Goal: Task Accomplishment & Management: Complete application form

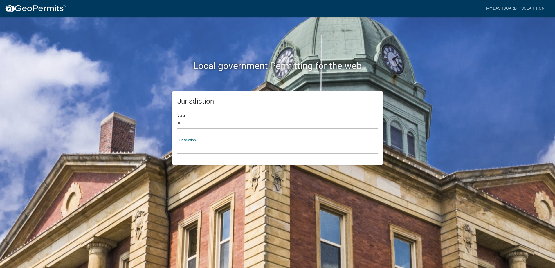
click at [194, 150] on select "[GEOGRAPHIC_DATA], [US_STATE] [GEOGRAPHIC_DATA], [US_STATE][PERSON_NAME][GEOGRA…" at bounding box center [277, 148] width 200 height 12
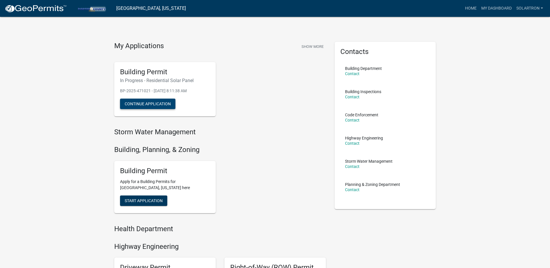
click at [150, 107] on button "Continue Application" at bounding box center [147, 104] width 55 height 10
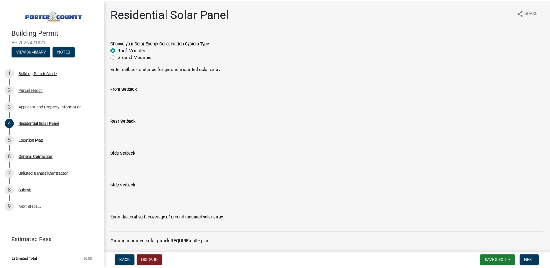
scroll to position [29, 0]
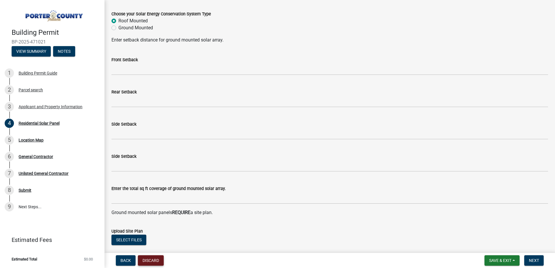
click at [155, 260] on button "Discard" at bounding box center [151, 260] width 26 height 10
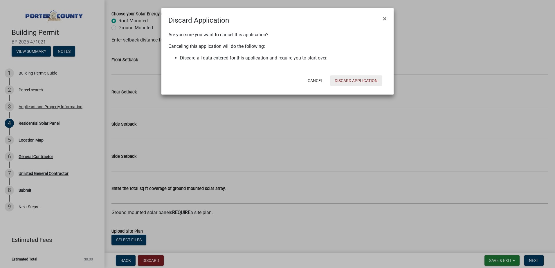
click at [360, 81] on button "Discard Application" at bounding box center [356, 80] width 52 height 10
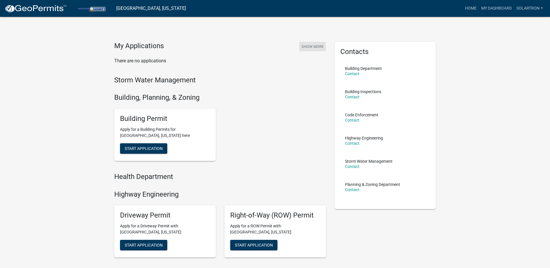
click at [311, 46] on button "Show More" at bounding box center [312, 47] width 27 height 10
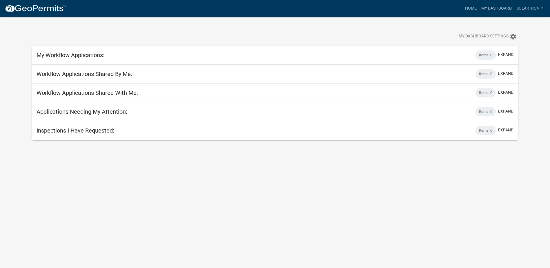
click at [36, 6] on img at bounding box center [36, 8] width 62 height 9
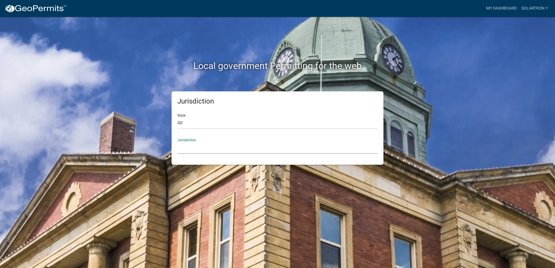
click at [199, 147] on select "[GEOGRAPHIC_DATA], [US_STATE] [GEOGRAPHIC_DATA], [US_STATE][PERSON_NAME][GEOGRA…" at bounding box center [277, 148] width 200 height 12
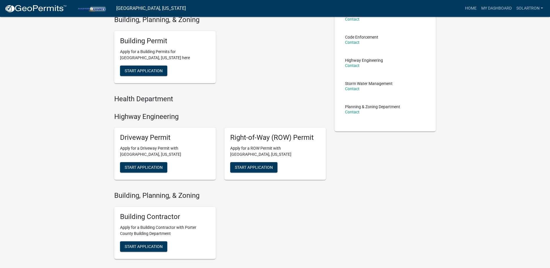
scroll to position [87, 0]
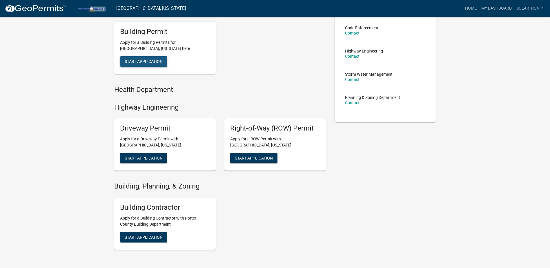
click at [153, 62] on span "Start Application" at bounding box center [144, 61] width 38 height 5
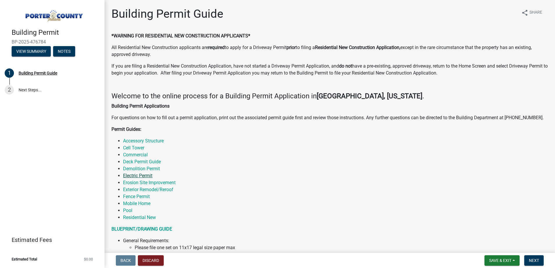
click at [138, 175] on link "Electric Permit" at bounding box center [137, 176] width 29 height 6
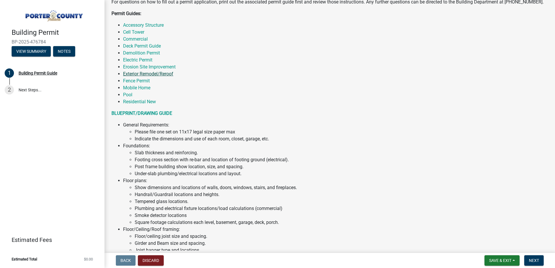
scroll to position [116, 0]
click at [140, 59] on link "Electric Permit" at bounding box center [137, 60] width 29 height 6
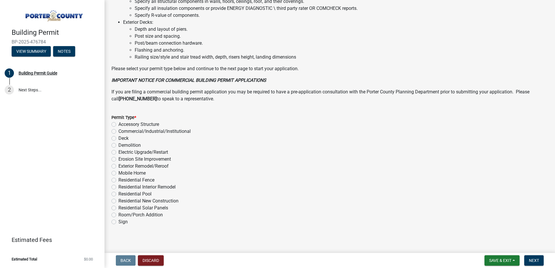
scroll to position [388, 0]
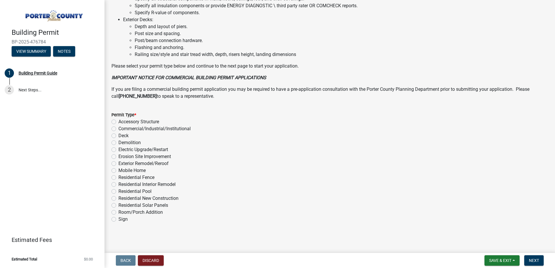
click at [118, 150] on label "Electric Upgrade/Restart" at bounding box center [143, 149] width 50 height 7
click at [118, 150] on input "Electric Upgrade/Restart" at bounding box center [120, 148] width 4 height 4
radio input "true"
click at [538, 261] on span "Next" at bounding box center [534, 260] width 10 height 5
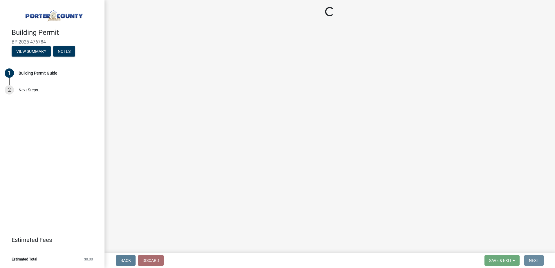
scroll to position [0, 0]
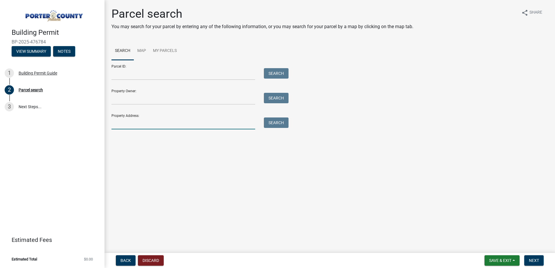
click at [131, 126] on input "Property Address:" at bounding box center [183, 123] width 144 height 12
click at [144, 122] on input "Property Address:" at bounding box center [183, 123] width 144 height 12
type input "432 [PERSON_NAME]"
click at [267, 121] on button "Search" at bounding box center [276, 122] width 25 height 10
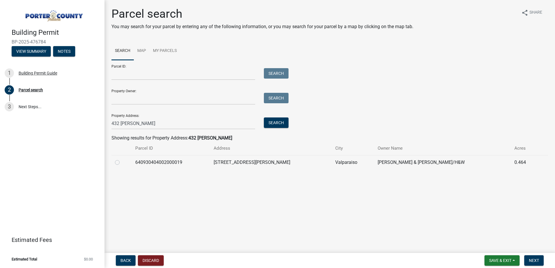
click at [154, 166] on td "640930404002000019" at bounding box center [171, 162] width 79 height 14
click at [122, 159] on label at bounding box center [122, 159] width 0 height 0
click at [122, 161] on input "radio" at bounding box center [124, 161] width 4 height 4
radio input "true"
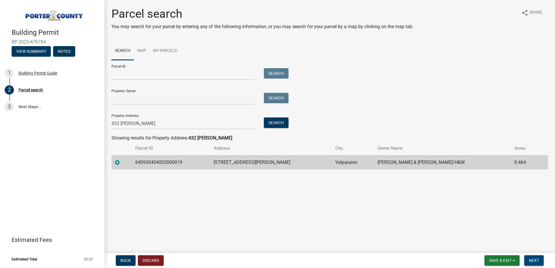
click at [541, 263] on button "Next" at bounding box center [533, 260] width 19 height 10
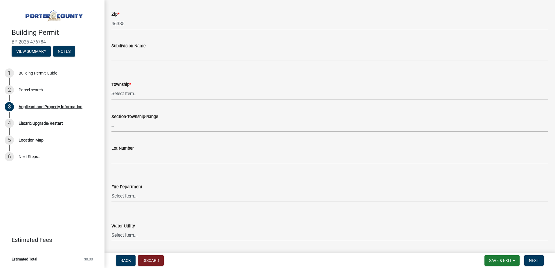
scroll to position [203, 0]
click at [131, 94] on select "Select Item... [PERSON_NAME][GEOGRAPHIC_DATA] [PERSON_NAME][GEOGRAPHIC_DATA] [G…" at bounding box center [329, 92] width 436 height 12
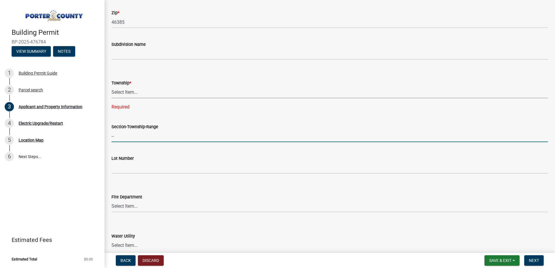
click at [127, 135] on input "--" at bounding box center [329, 136] width 436 height 12
click at [109, 138] on div "Section-Township-Range --" at bounding box center [329, 128] width 445 height 27
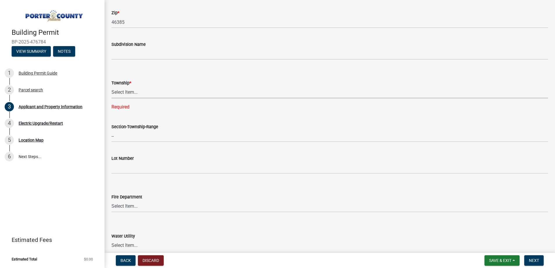
click at [141, 91] on select "Select Item... [PERSON_NAME][GEOGRAPHIC_DATA] [PERSON_NAME][GEOGRAPHIC_DATA] [G…" at bounding box center [329, 92] width 436 height 12
click at [111, 86] on select "Select Item... [PERSON_NAME][GEOGRAPHIC_DATA] [PERSON_NAME][GEOGRAPHIC_DATA] [G…" at bounding box center [329, 92] width 436 height 12
select select "4e6cbcac-7d48-4f78-b019-902ed53214cd"
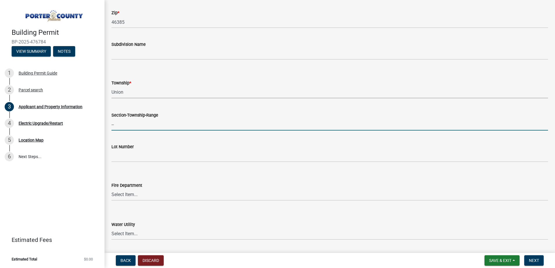
click at [134, 127] on input "--" at bounding box center [329, 125] width 436 height 12
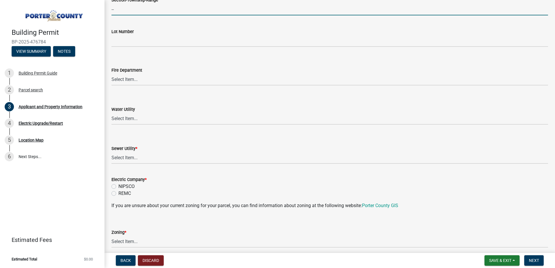
scroll to position [319, 0]
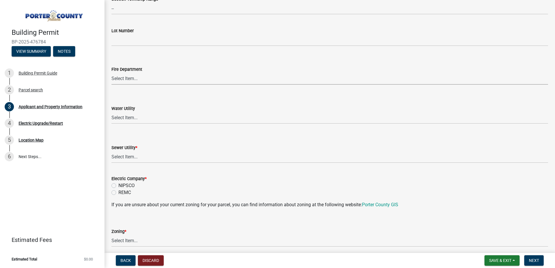
click at [140, 80] on select "Select Item... [PERSON_NAME] [PERSON_NAME] Harbor [PERSON_NAME] Grove [PERSON_N…" at bounding box center [329, 79] width 436 height 12
click at [143, 64] on form "Fire Department Select Item... [PERSON_NAME] [PERSON_NAME] Harbor [PERSON_NAME]…" at bounding box center [329, 72] width 436 height 26
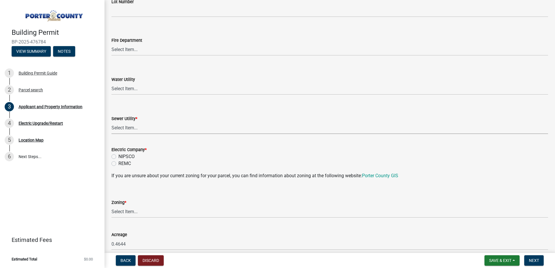
click at [131, 129] on select "Select Item... Aqua [US_STATE] Inc Damon Run Falling Waters Lake Eliza - LEACD …" at bounding box center [329, 128] width 436 height 12
click at [121, 122] on div "Sewer Utility *" at bounding box center [329, 118] width 436 height 7
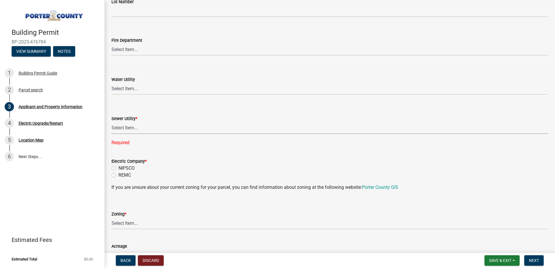
click at [125, 126] on select "Select Item... Aqua [US_STATE] Inc Damon Run Falling Waters Lake Eliza - LEACD …" at bounding box center [329, 128] width 436 height 12
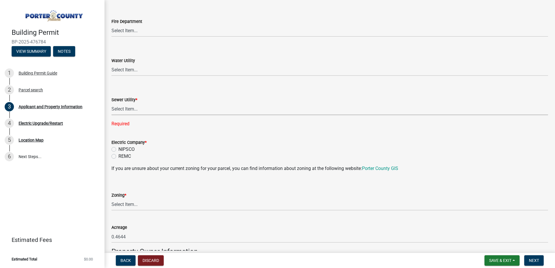
scroll to position [377, 0]
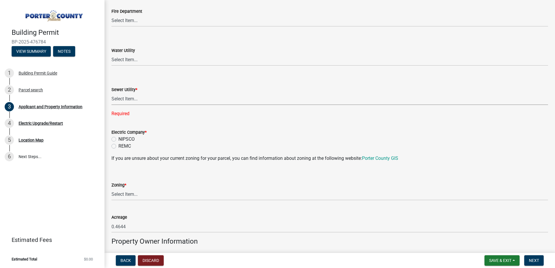
click at [126, 97] on select "Select Item... Aqua [US_STATE] Inc Damon Run Falling Waters Lake Eliza - LEACD …" at bounding box center [329, 99] width 436 height 12
click at [111, 93] on select "Select Item... Aqua [US_STATE] Inc Damon Run Falling Waters Lake Eliza - LEACD …" at bounding box center [329, 99] width 436 height 12
select select "c796f995-08fe-487b-a20e-70ab553361d3"
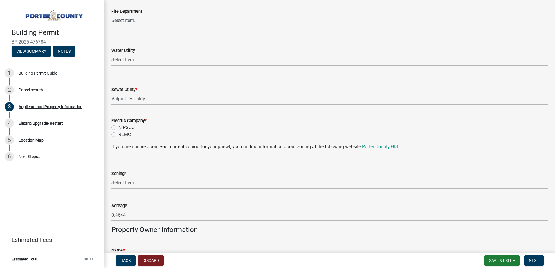
drag, startPoint x: 114, startPoint y: 126, endPoint x: 114, endPoint y: 132, distance: 5.5
click at [118, 126] on label "NIPSCO" at bounding box center [126, 127] width 16 height 7
click at [118, 126] on input "NIPSCO" at bounding box center [120, 126] width 4 height 4
radio input "true"
click at [131, 177] on select "Select Item... A1 A2 CH CM CN I1 I2 I3 IN MP OT P1 P2 PUD R1 R2 R3 R4 RL RR" at bounding box center [329, 183] width 436 height 12
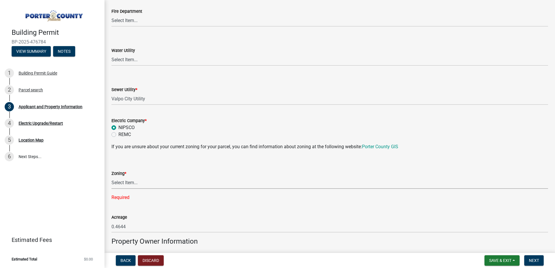
click at [124, 176] on label "Zoning *" at bounding box center [118, 174] width 15 height 4
click at [124, 177] on select "Select Item... A1 A2 CH CM CN I1 I2 I3 IN MP OT P1 P2 PUD R1 R2 R3 R4 RL RR" at bounding box center [329, 183] width 436 height 12
click at [124, 183] on select "Select Item... A1 A2 CH CM CN I1 I2 I3 IN MP OT P1 P2 PUD R1 R2 R3 R4 RL RR" at bounding box center [329, 183] width 436 height 12
click at [111, 177] on select "Select Item... A1 A2 CH CM CN I1 I2 I3 IN MP OT P1 P2 PUD R1 R2 R3 R4 RL RR" at bounding box center [329, 183] width 436 height 12
select select "e2d1b1d7-ccc9-456b-9e96-e16306515997"
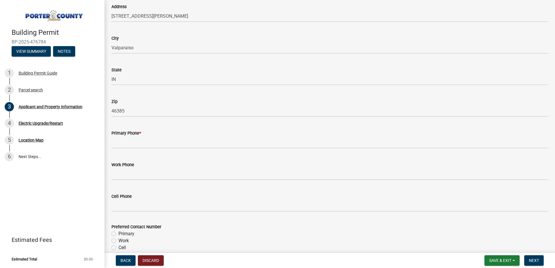
scroll to position [667, 0]
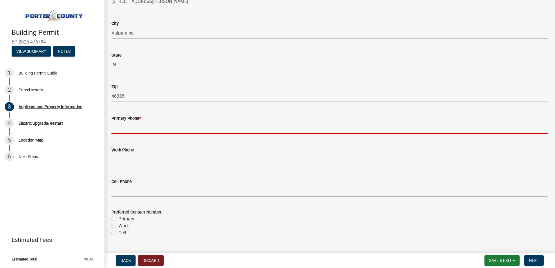
click at [127, 131] on input "Primary Phone *" at bounding box center [329, 128] width 436 height 12
type input "2195088226"
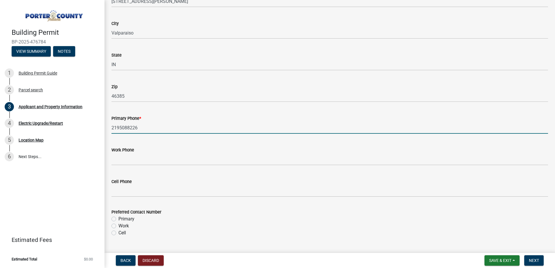
type input "[GEOGRAPHIC_DATA]"
type input "744"
type input "[PERSON_NAME][EMAIL_ADDRESS][DOMAIN_NAME]"
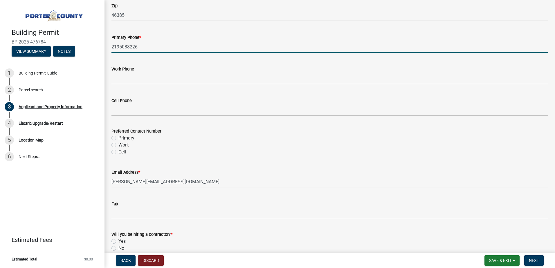
scroll to position [754, 0]
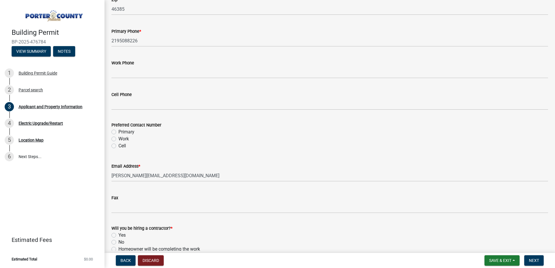
click at [118, 131] on label "Primary" at bounding box center [126, 132] width 16 height 7
click at [118, 131] on input "Primary" at bounding box center [120, 131] width 4 height 4
radio input "true"
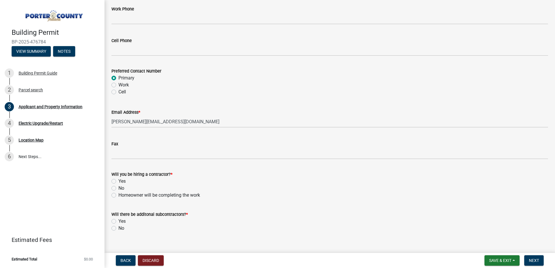
scroll to position [817, 0]
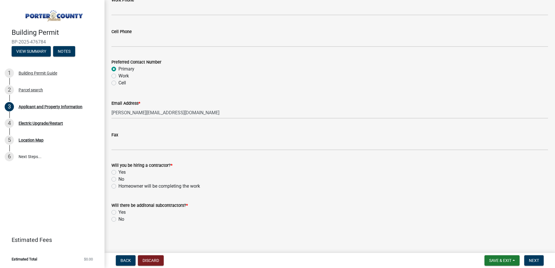
click at [118, 173] on label "Yes" at bounding box center [121, 172] width 7 height 7
click at [118, 173] on input "Yes" at bounding box center [120, 171] width 4 height 4
radio input "true"
click at [118, 220] on label "No" at bounding box center [121, 219] width 6 height 7
click at [118, 220] on input "No" at bounding box center [120, 218] width 4 height 4
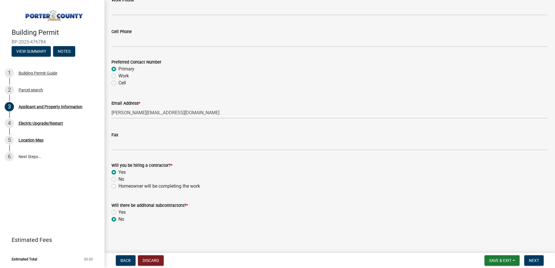
radio input "true"
click at [533, 260] on span "Next" at bounding box center [534, 260] width 10 height 5
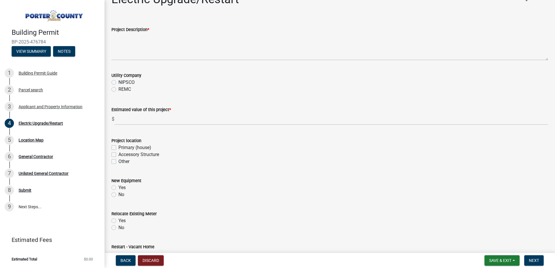
scroll to position [0, 0]
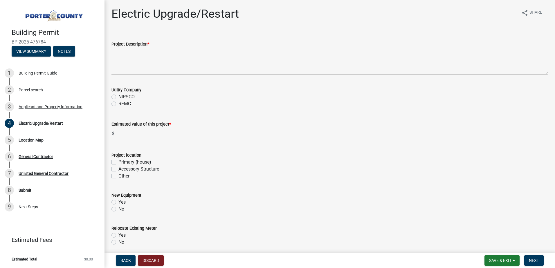
click at [116, 97] on div "NIPSCO" at bounding box center [329, 96] width 436 height 7
click at [118, 97] on label "NIPSCO" at bounding box center [126, 96] width 16 height 7
click at [118, 97] on input "NIPSCO" at bounding box center [120, 95] width 4 height 4
radio input "true"
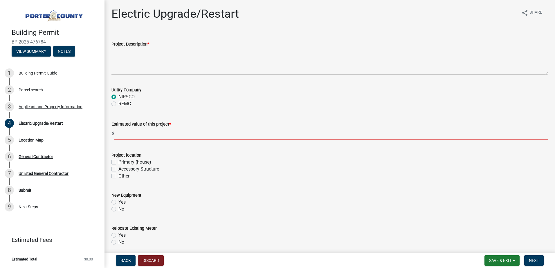
click at [129, 138] on input "text" at bounding box center [330, 134] width 433 height 12
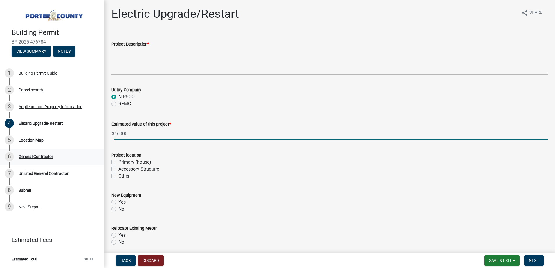
type input "16000"
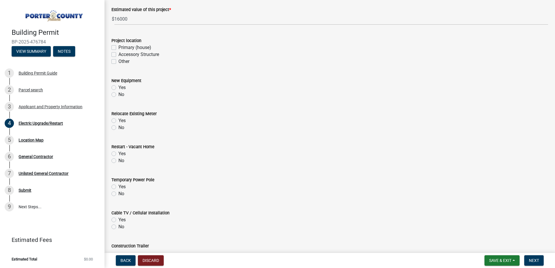
scroll to position [116, 0]
click at [118, 159] on label "No" at bounding box center [121, 159] width 6 height 7
click at [118, 159] on input "No" at bounding box center [120, 158] width 4 height 4
radio input "true"
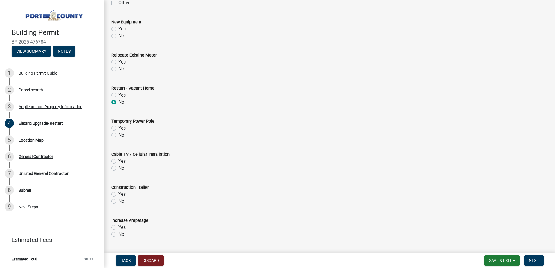
scroll to position [174, 0]
click at [118, 136] on label "No" at bounding box center [121, 134] width 6 height 7
click at [118, 135] on input "No" at bounding box center [120, 133] width 4 height 4
radio input "true"
click at [118, 169] on label "No" at bounding box center [121, 167] width 6 height 7
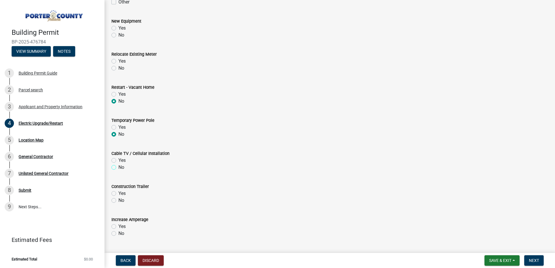
click at [118, 168] on input "No" at bounding box center [120, 166] width 4 height 4
radio input "true"
click at [118, 199] on label "No" at bounding box center [121, 200] width 6 height 7
click at [118, 199] on input "No" at bounding box center [120, 199] width 4 height 4
radio input "true"
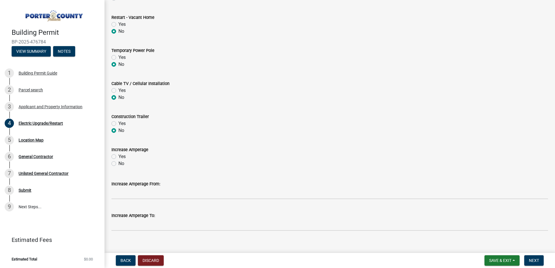
scroll to position [252, 0]
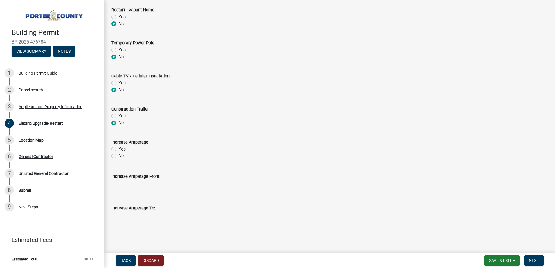
click at [118, 157] on label "No" at bounding box center [121, 156] width 6 height 7
click at [118, 156] on input "No" at bounding box center [120, 155] width 4 height 4
radio input "true"
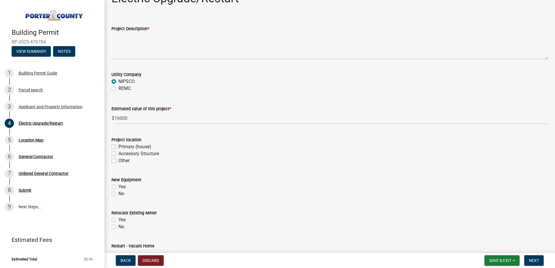
scroll to position [0, 0]
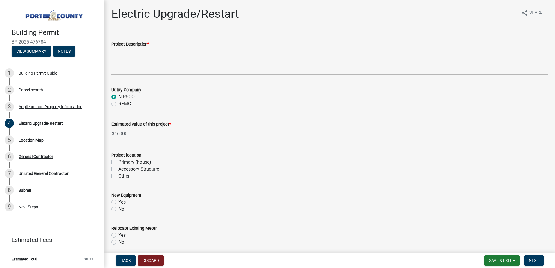
drag, startPoint x: 112, startPoint y: 161, endPoint x: 115, endPoint y: 168, distance: 7.7
click at [118, 161] on label "Primary (house)" at bounding box center [134, 162] width 33 height 7
click at [118, 161] on input "Primary (house)" at bounding box center [120, 161] width 4 height 4
checkbox input "true"
checkbox input "false"
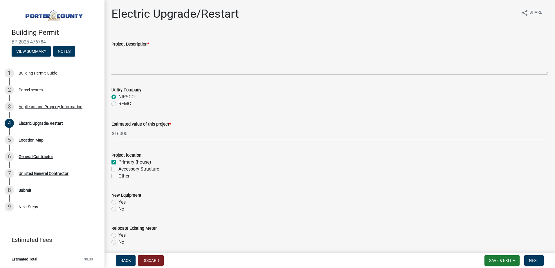
checkbox input "false"
click at [118, 202] on label "Yes" at bounding box center [121, 202] width 7 height 7
click at [118, 202] on input "Yes" at bounding box center [120, 201] width 4 height 4
radio input "true"
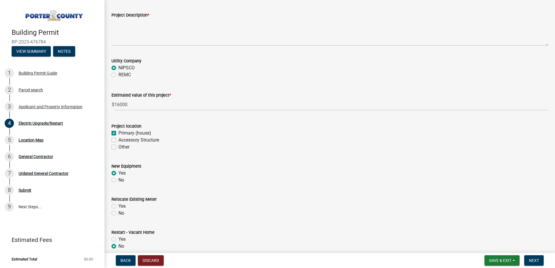
click at [118, 214] on label "No" at bounding box center [121, 213] width 6 height 7
click at [118, 214] on input "No" at bounding box center [120, 212] width 4 height 4
radio input "true"
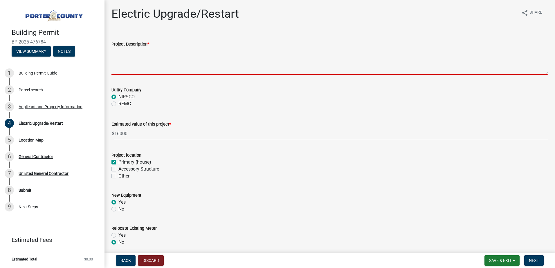
click at [123, 67] on textarea "Project Description *" at bounding box center [329, 61] width 436 height 27
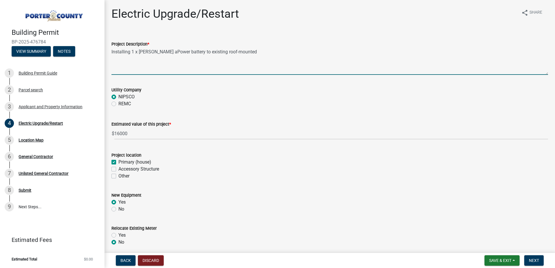
click at [258, 50] on textarea "Installing 1 x [PERSON_NAME] aPower battery to existing roof-mounted" at bounding box center [329, 61] width 436 height 27
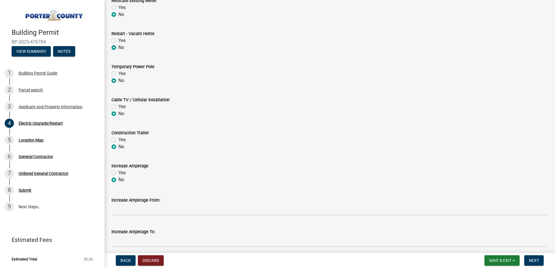
scroll to position [252, 0]
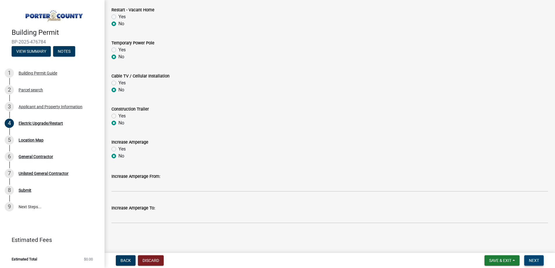
type textarea "Installing 1 x [PERSON_NAME] aPower battery to existing roof-mounted PV solar s…"
click at [536, 260] on span "Next" at bounding box center [534, 260] width 10 height 5
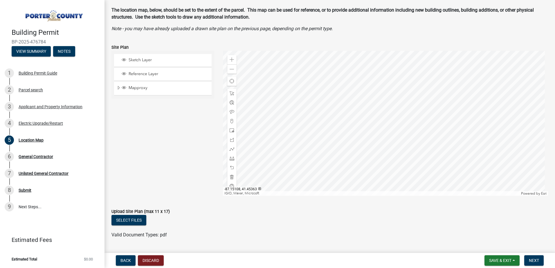
scroll to position [29, 0]
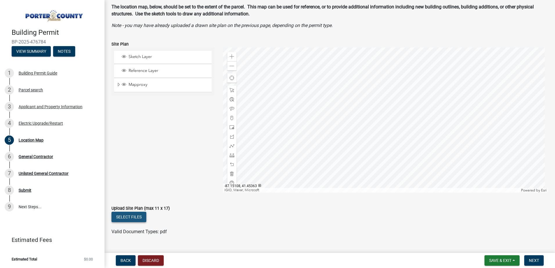
click at [133, 219] on button "Select files" at bounding box center [128, 217] width 35 height 10
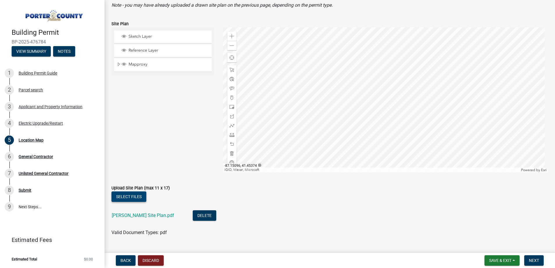
scroll to position [58, 0]
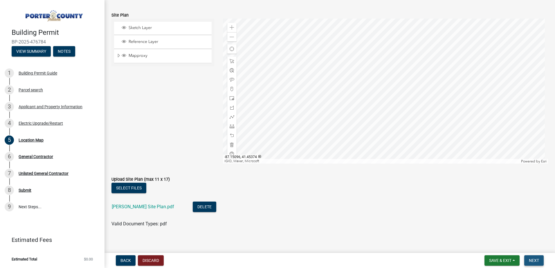
click at [536, 259] on span "Next" at bounding box center [534, 260] width 10 height 5
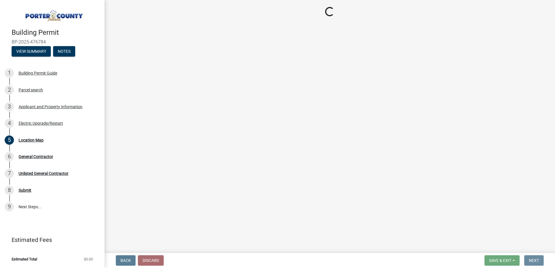
scroll to position [0, 0]
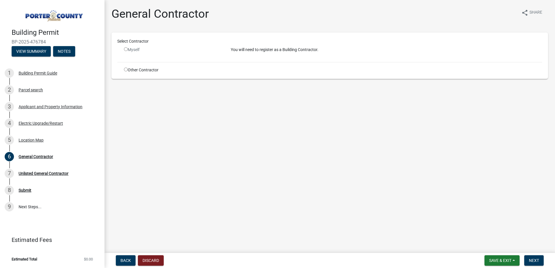
click at [126, 70] on input "radio" at bounding box center [126, 70] width 4 height 4
radio input "true"
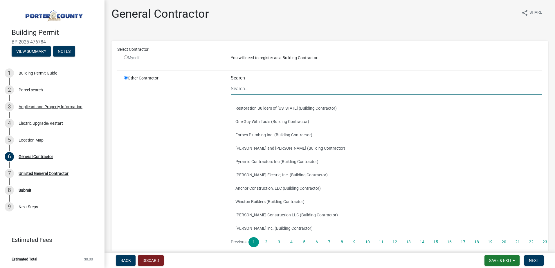
click at [245, 89] on input "Search" at bounding box center [386, 89] width 311 height 12
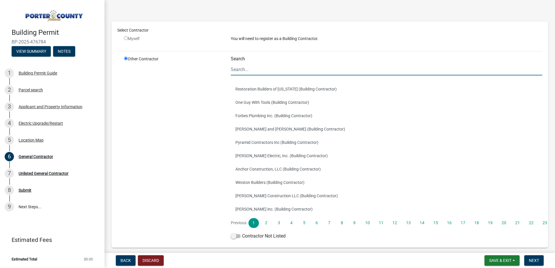
scroll to position [29, 0]
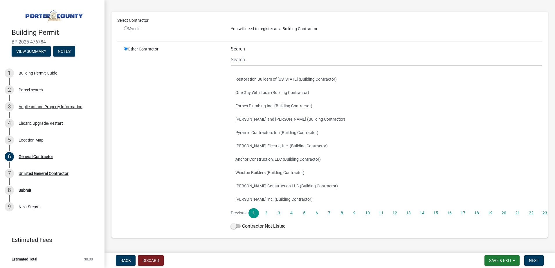
drag, startPoint x: 187, startPoint y: 149, endPoint x: 189, endPoint y: 146, distance: 3.3
click at [187, 149] on div "Other Contractor" at bounding box center [173, 139] width 107 height 186
click at [249, 63] on input "Search" at bounding box center [386, 60] width 311 height 12
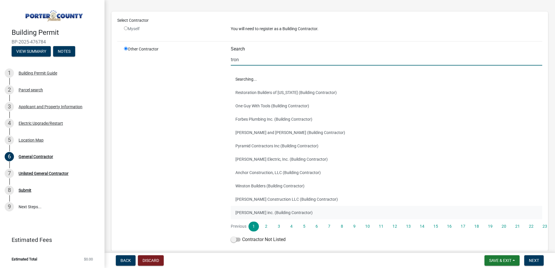
scroll to position [0, 0]
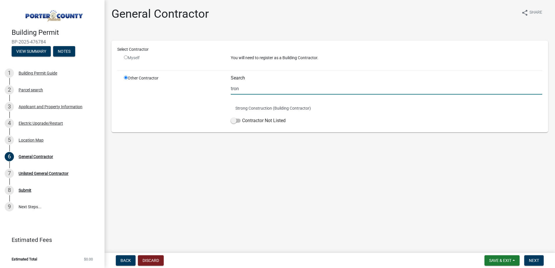
type input "tron"
click at [227, 116] on div "Search tron Strong Construction (Building Contractor) Contractor Not Listed" at bounding box center [386, 100] width 320 height 51
click at [254, 90] on input "tron" at bounding box center [386, 89] width 311 height 12
click at [193, 123] on div "Other Contractor" at bounding box center [173, 100] width 107 height 51
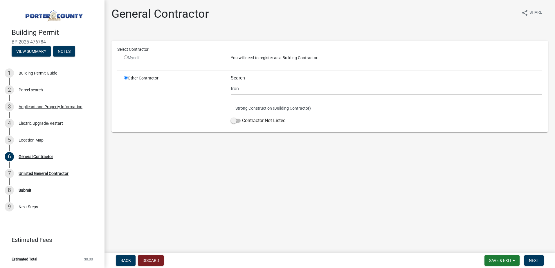
click at [126, 56] on input "radio" at bounding box center [126, 57] width 4 height 4
radio input "false"
radio input "true"
click at [234, 119] on span at bounding box center [236, 121] width 10 height 4
click at [242, 117] on input "Contractor Not Listed" at bounding box center [242, 117] width 0 height 0
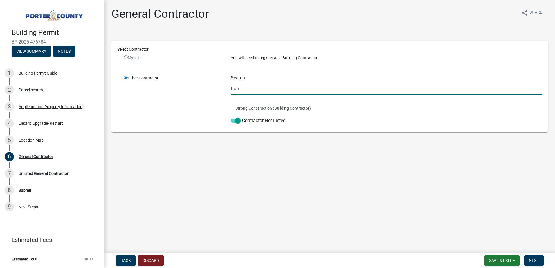
click at [256, 87] on input "tron" at bounding box center [386, 89] width 311 height 12
click at [246, 91] on input "tron" at bounding box center [386, 89] width 311 height 12
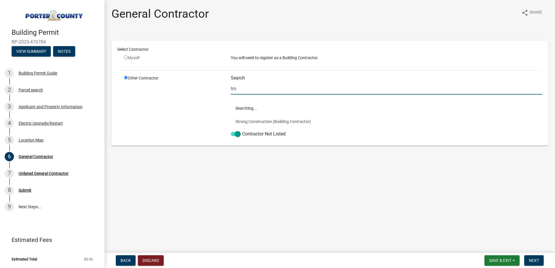
type input "tron"
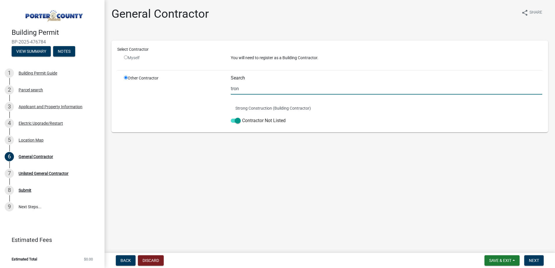
click at [196, 97] on div "Other Contractor" at bounding box center [173, 100] width 107 height 51
click at [253, 88] on input "tron" at bounding box center [386, 89] width 311 height 12
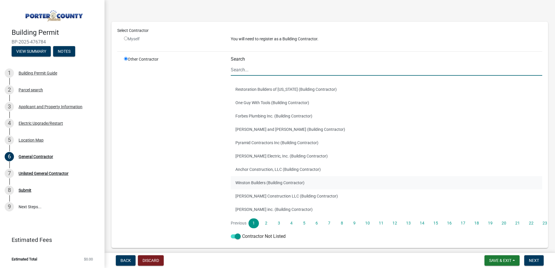
scroll to position [29, 0]
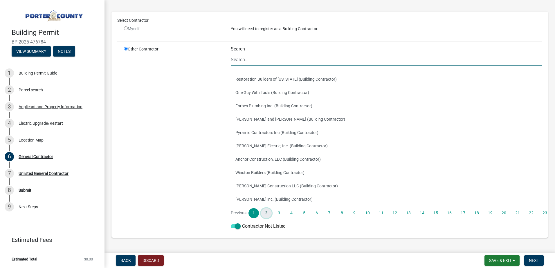
click at [265, 212] on link "2" at bounding box center [266, 213] width 10 height 10
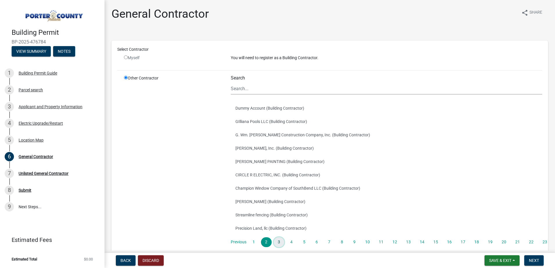
click at [276, 242] on link "3" at bounding box center [279, 242] width 10 height 10
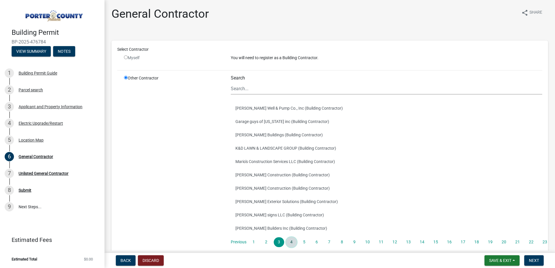
click at [289, 243] on link "4" at bounding box center [291, 242] width 10 height 10
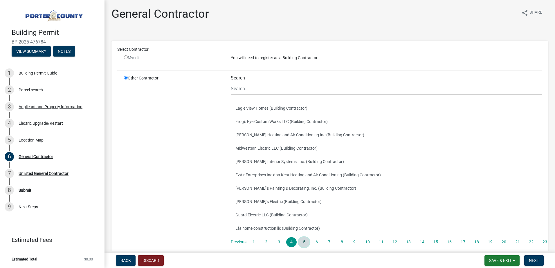
click at [301, 243] on link "5" at bounding box center [304, 242] width 10 height 10
click at [316, 244] on link "6" at bounding box center [316, 242] width 10 height 10
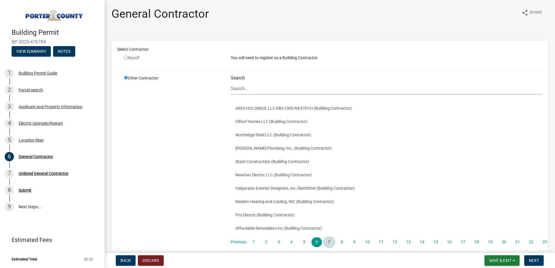
click at [327, 244] on link "7" at bounding box center [329, 242] width 10 height 10
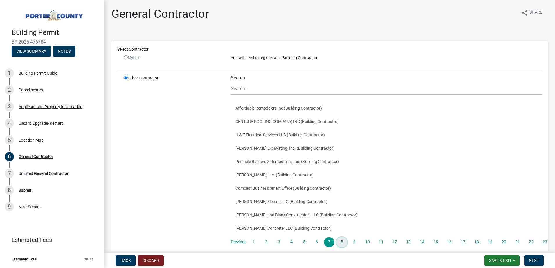
click at [341, 243] on link "8" at bounding box center [341, 242] width 10 height 10
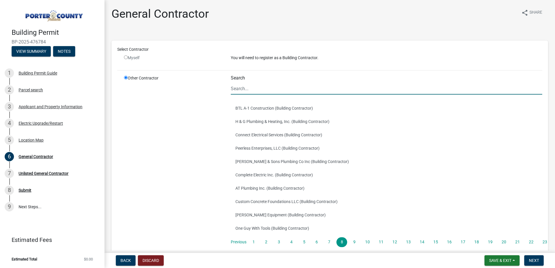
click at [241, 85] on input "Search" at bounding box center [386, 89] width 311 height 12
type input "[PERSON_NAME]"
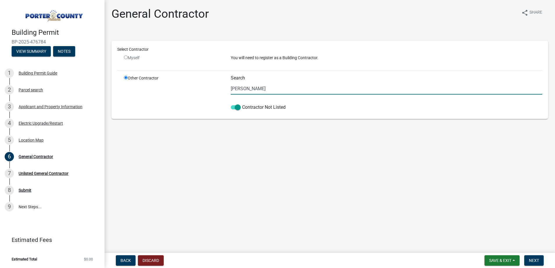
click at [241, 86] on input "[PERSON_NAME]" at bounding box center [386, 89] width 311 height 12
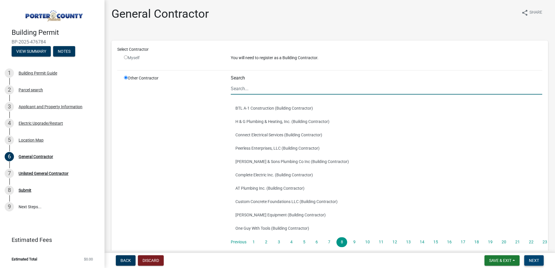
click at [536, 260] on span "Next" at bounding box center [534, 260] width 10 height 5
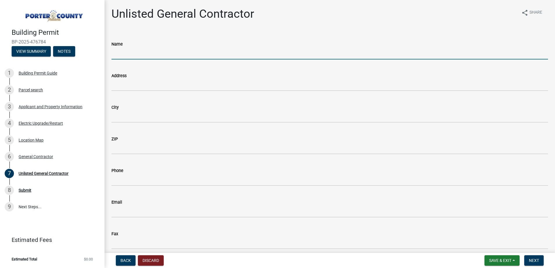
click at [138, 52] on input "Name" at bounding box center [329, 54] width 436 height 12
type input "[PERSON_NAME]"
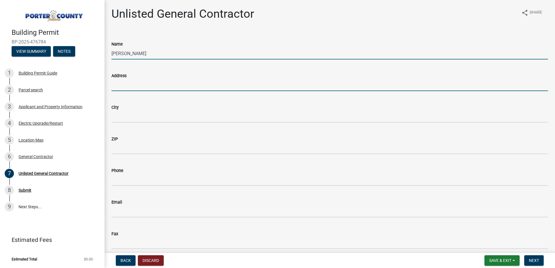
type input "[STREET_ADDRESS][PERSON_NAME]"
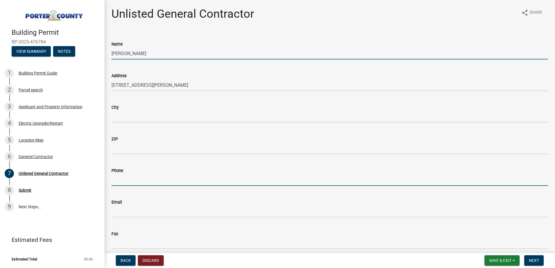
type input "2246286832"
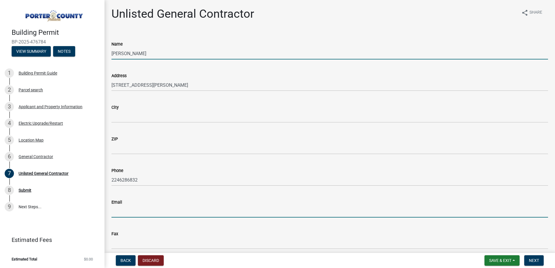
type input "[EMAIL_ADDRESS][DOMAIN_NAME]"
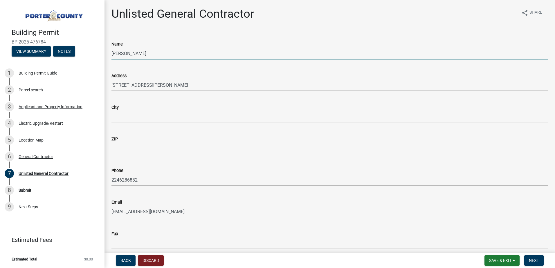
type input "[PERSON_NAME] Solar LLC [PERSON_NAME]"
type input "[GEOGRAPHIC_DATA]"
type input "60061"
click at [162, 53] on input "[PERSON_NAME] Solar LLC [PERSON_NAME]" at bounding box center [329, 54] width 436 height 12
click at [162, 54] on input "[PERSON_NAME] Solar LLC [PERSON_NAME]" at bounding box center [329, 54] width 436 height 12
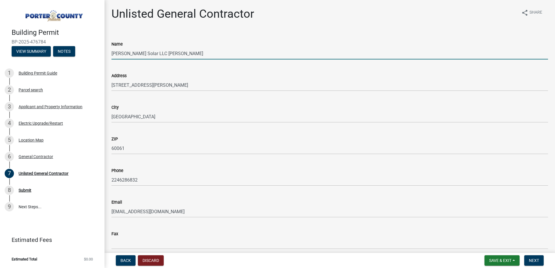
click at [162, 54] on input "[PERSON_NAME] Solar LLC [PERSON_NAME]" at bounding box center [329, 54] width 436 height 12
click at [124, 54] on input "[PERSON_NAME] Solar LLC [PERSON_NAME]" at bounding box center [329, 54] width 436 height 12
click at [147, 54] on input "Tron Solar LLC [PERSON_NAME]" at bounding box center [329, 54] width 436 height 12
type input "Tron Solar LLC"
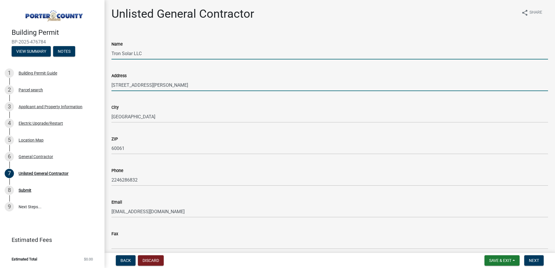
click at [222, 82] on input "[STREET_ADDRESS][PERSON_NAME]" at bounding box center [329, 85] width 436 height 12
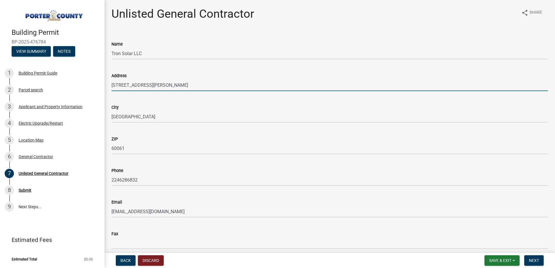
click at [222, 82] on input "[STREET_ADDRESS][PERSON_NAME]" at bounding box center [329, 85] width 436 height 12
type input "[STREET_ADDRESS][PERSON_NAME]"
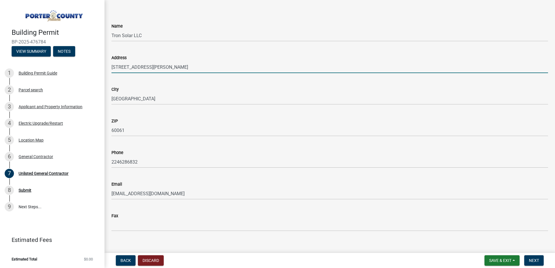
scroll to position [26, 0]
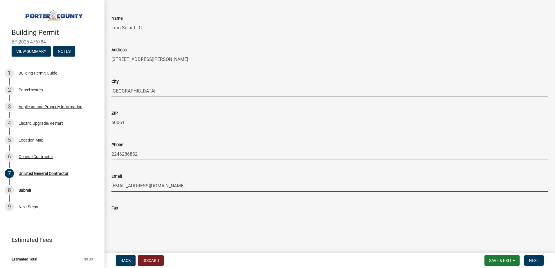
click at [135, 187] on input "[EMAIL_ADDRESS][DOMAIN_NAME]" at bounding box center [329, 186] width 436 height 12
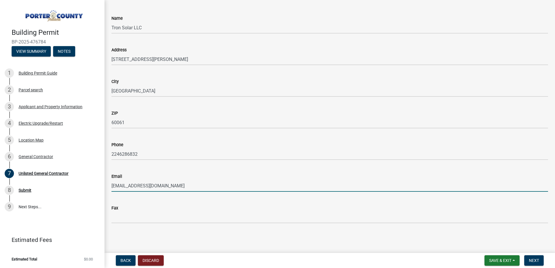
click at [135, 187] on input "[EMAIL_ADDRESS][DOMAIN_NAME]" at bounding box center [329, 186] width 436 height 12
click at [136, 188] on input "Email" at bounding box center [329, 186] width 436 height 12
type input "[EMAIL_ADDRESS][DOMAIN_NAME]"
click at [535, 259] on span "Next" at bounding box center [534, 260] width 10 height 5
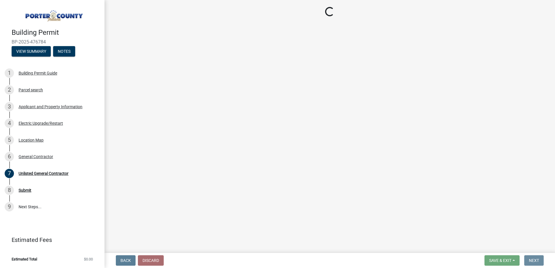
scroll to position [0, 0]
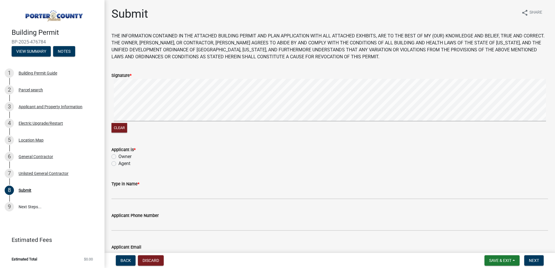
click at [118, 164] on label "Agent" at bounding box center [124, 163] width 12 height 7
click at [118, 164] on input "Agent" at bounding box center [120, 162] width 4 height 4
radio input "true"
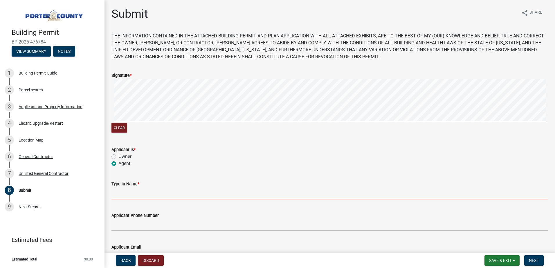
click at [130, 195] on input "Type in Name *" at bounding box center [329, 193] width 436 height 12
type input "[PERSON_NAME]"
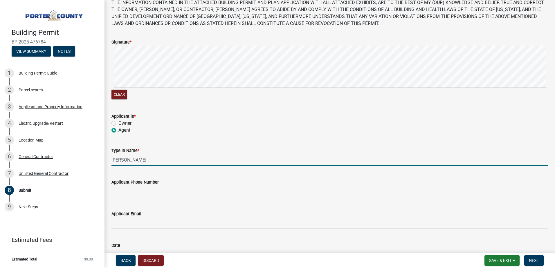
scroll to position [58, 0]
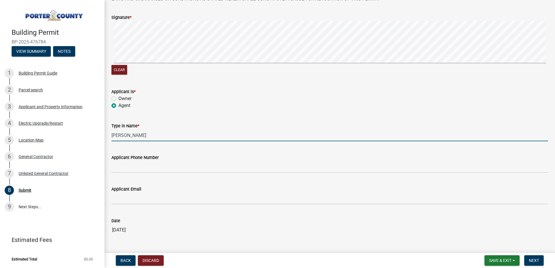
click at [117, 173] on wm-data-entity-input "Applicant Phone Number" at bounding box center [329, 162] width 436 height 32
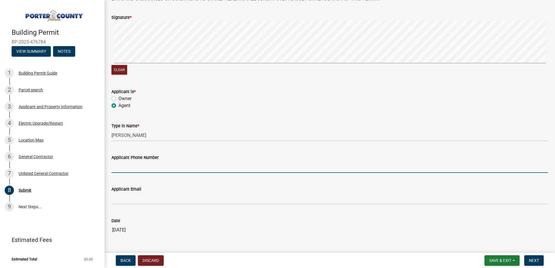
click at [121, 168] on input "Applicant Phone Number" at bounding box center [329, 167] width 436 height 12
type input "8474853514"
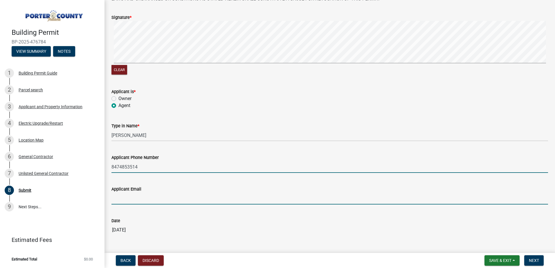
type input "[PERSON_NAME][EMAIL_ADDRESS][PERSON_NAME][DOMAIN_NAME]"
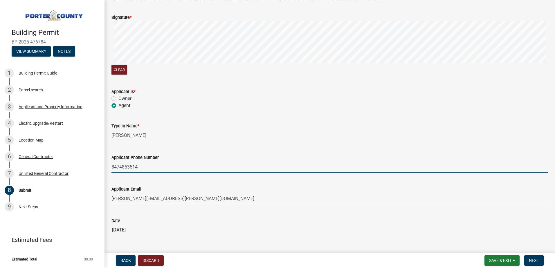
type input "8474945052"
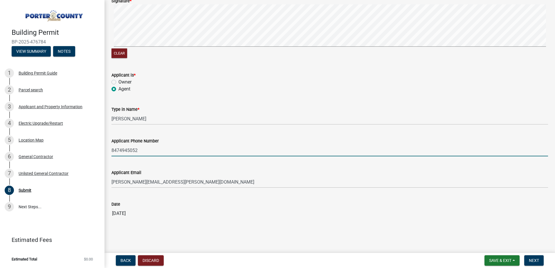
scroll to position [75, 0]
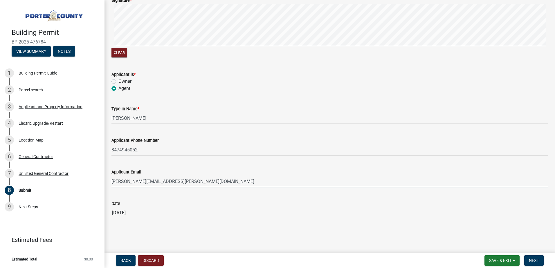
click at [132, 183] on input "[PERSON_NAME][EMAIL_ADDRESS][PERSON_NAME][DOMAIN_NAME]" at bounding box center [329, 182] width 436 height 12
click at [145, 186] on input "Applicant Email" at bounding box center [329, 182] width 436 height 12
type input "[EMAIL_ADDRESS][DOMAIN_NAME]"
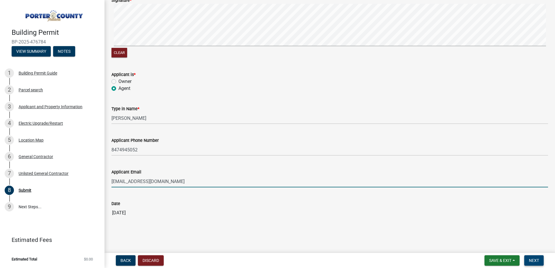
click at [536, 257] on button "Next" at bounding box center [533, 260] width 19 height 10
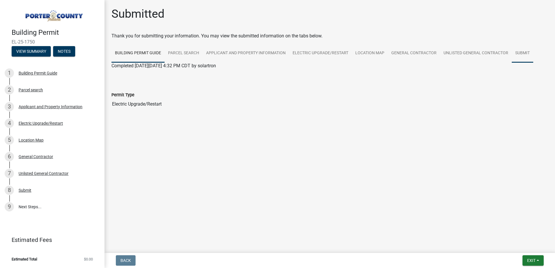
click at [527, 53] on link "Submit" at bounding box center [521, 53] width 21 height 19
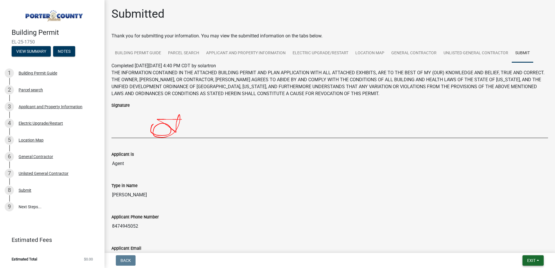
click at [537, 261] on button "Exit" at bounding box center [532, 260] width 21 height 10
click at [173, 114] on img at bounding box center [260, 123] width 298 height 29
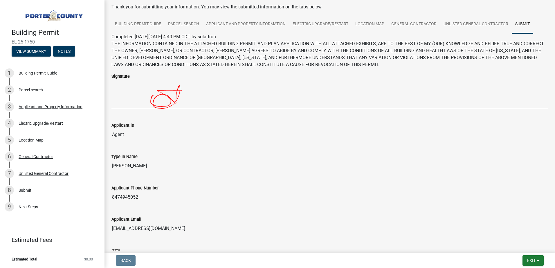
scroll to position [58, 0]
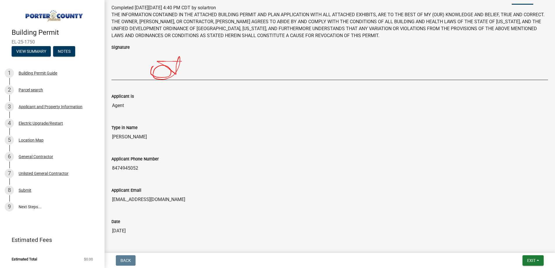
click at [19, 41] on span "EL-25-1750" at bounding box center [52, 42] width 81 height 6
copy div "EL-25-1750 View Summary Notes"
click at [36, 54] on button "View Summary" at bounding box center [31, 51] width 39 height 10
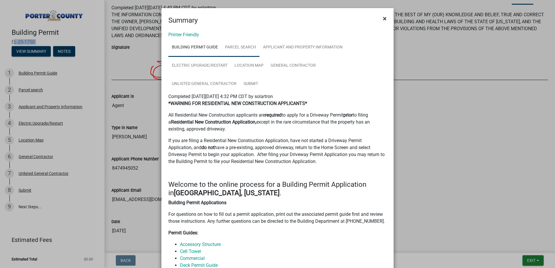
drag, startPoint x: 382, startPoint y: 20, endPoint x: 233, endPoint y: 34, distance: 149.4
click at [383, 20] on span "×" at bounding box center [385, 19] width 4 height 8
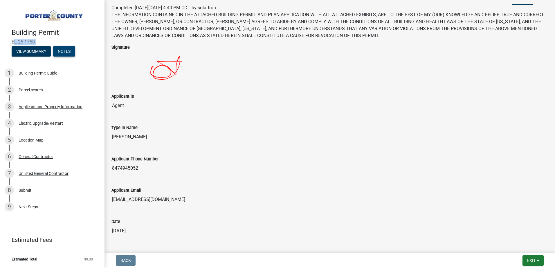
click at [59, 49] on button "Notes" at bounding box center [64, 51] width 22 height 10
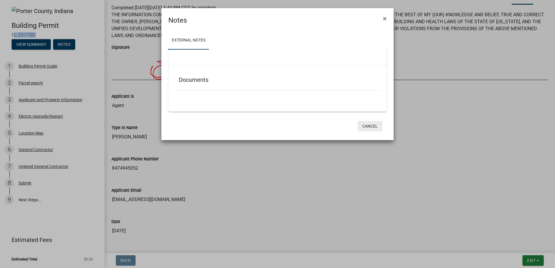
click at [370, 129] on button "Cancel" at bounding box center [369, 126] width 25 height 10
